Goal: Navigation & Orientation: Understand site structure

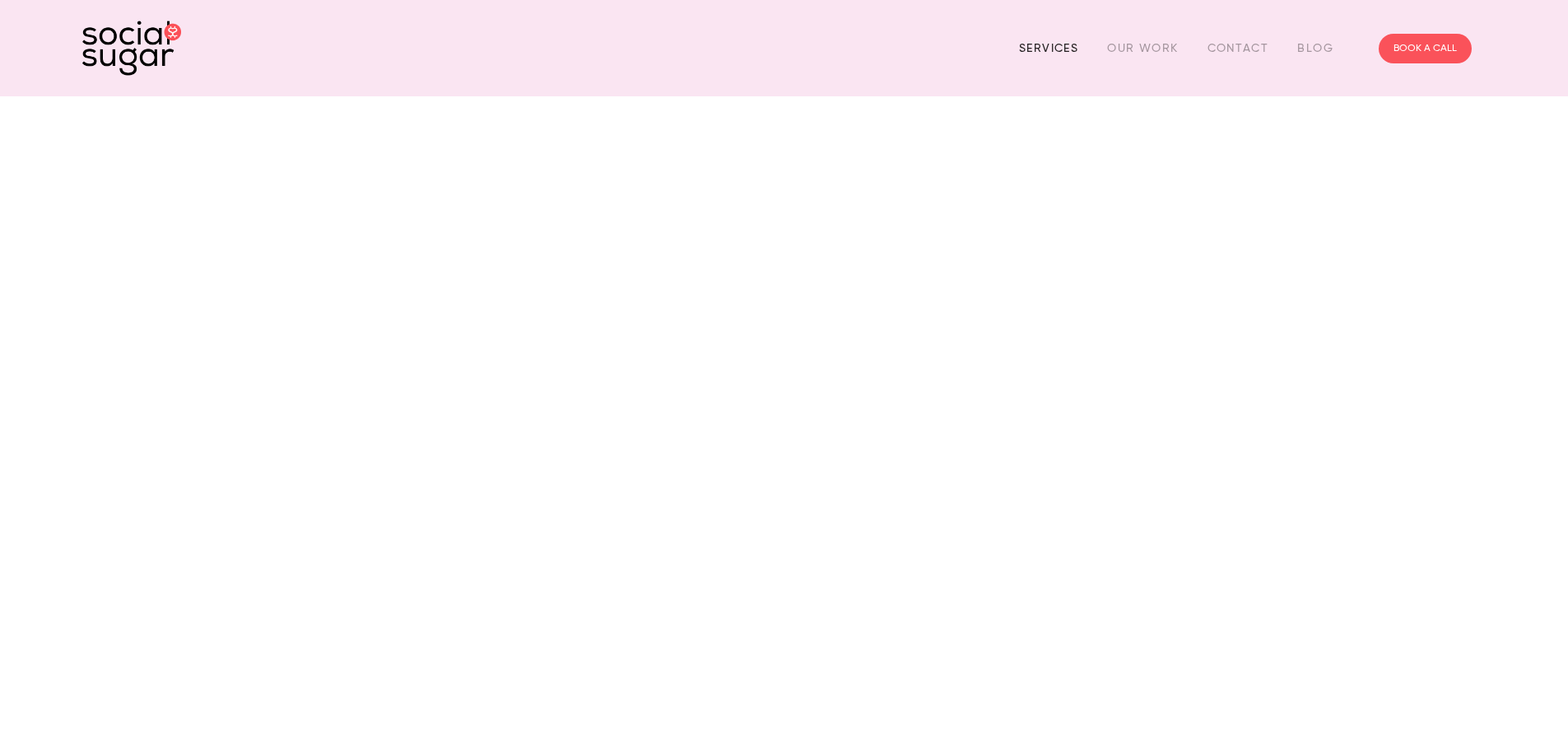
click at [1047, 46] on link "Services" at bounding box center [1048, 48] width 59 height 26
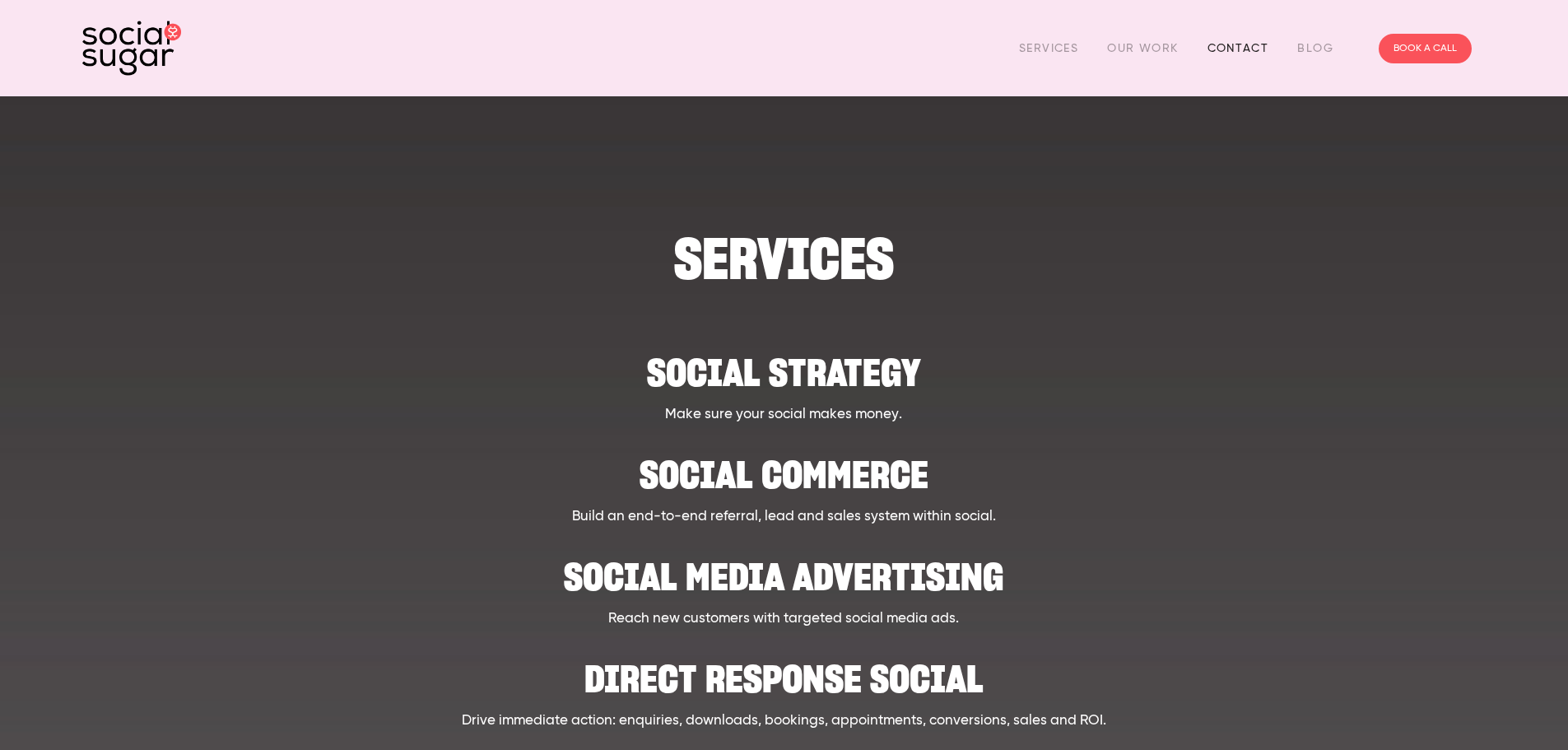
click at [1228, 39] on link "Contact" at bounding box center [1239, 48] width 62 height 26
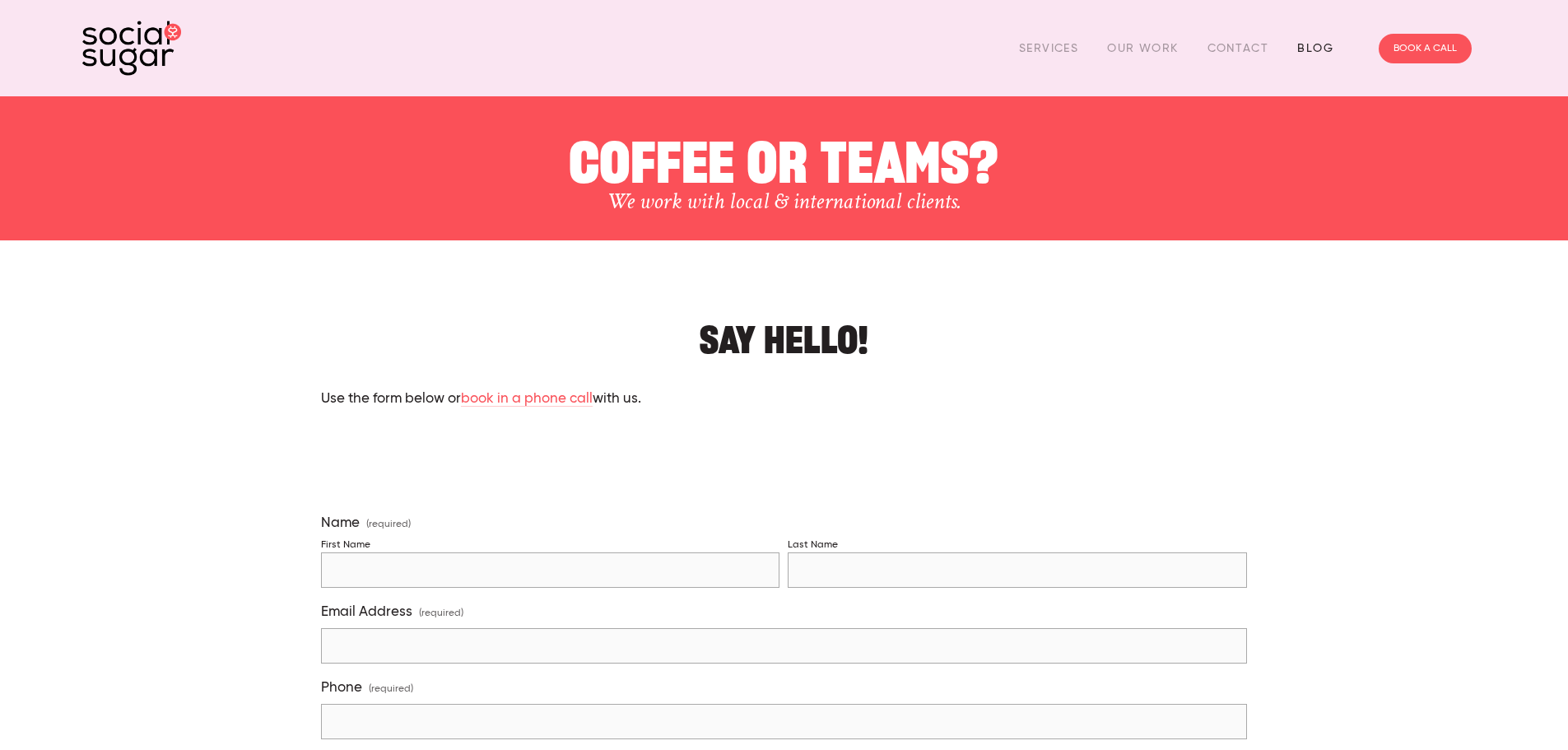
click at [1311, 42] on link "Blog" at bounding box center [1316, 48] width 37 height 26
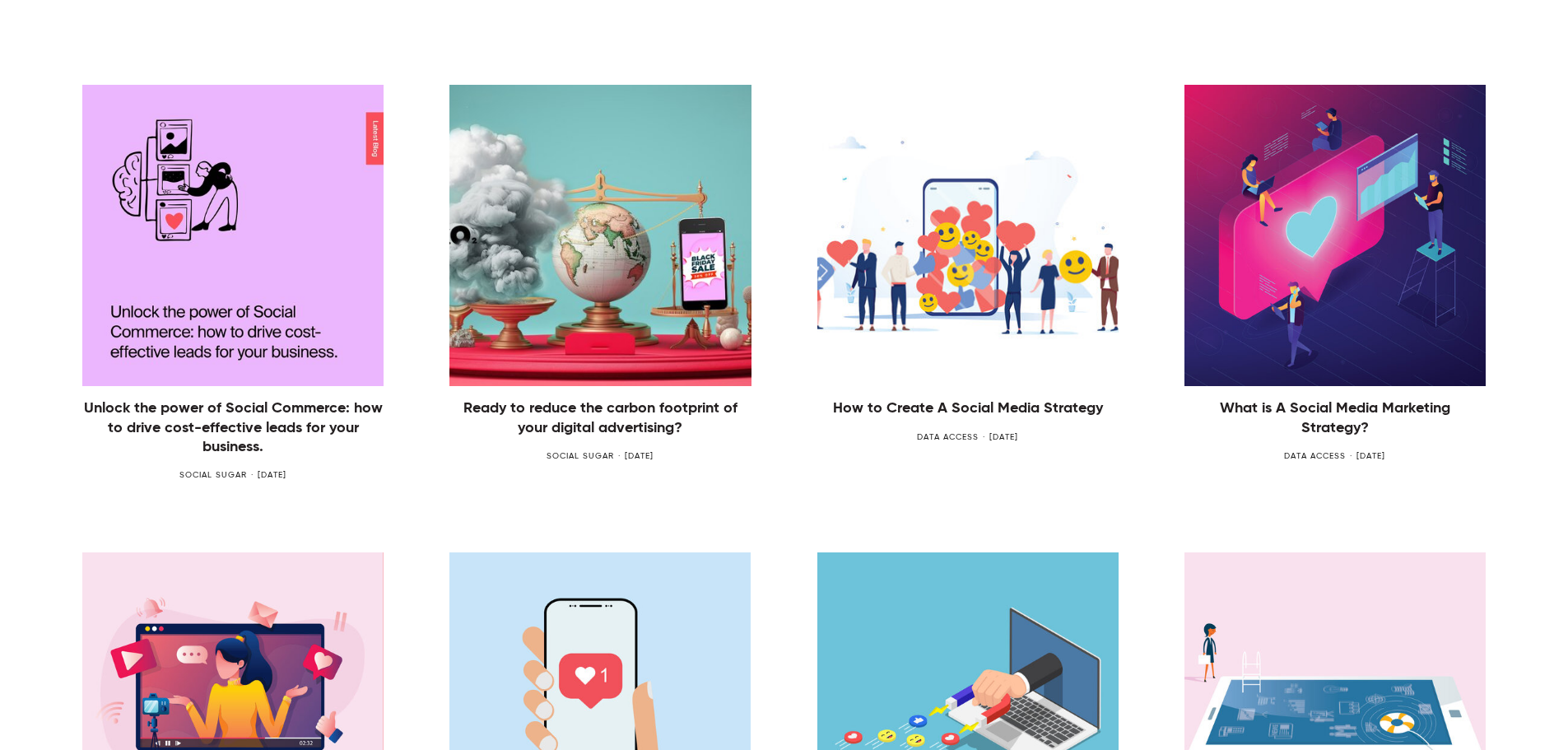
scroll to position [741, 0]
